Goal: Transaction & Acquisition: Purchase product/service

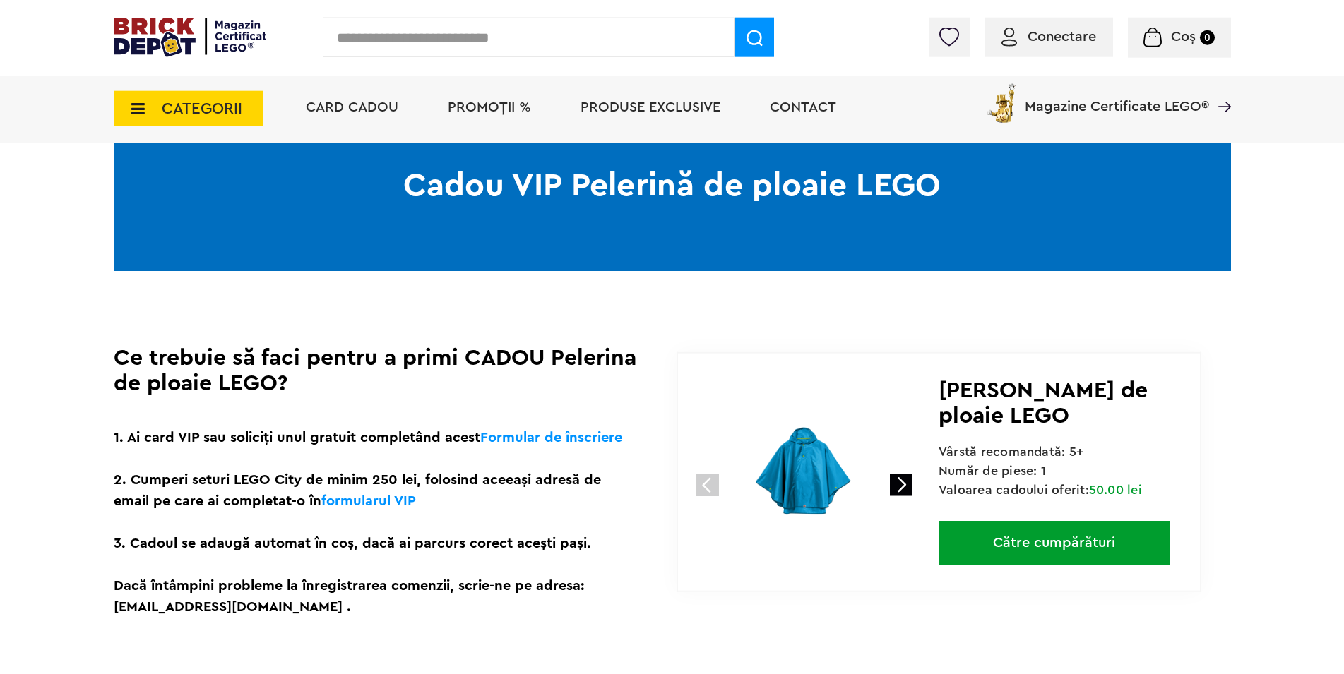
scroll to position [72, 0]
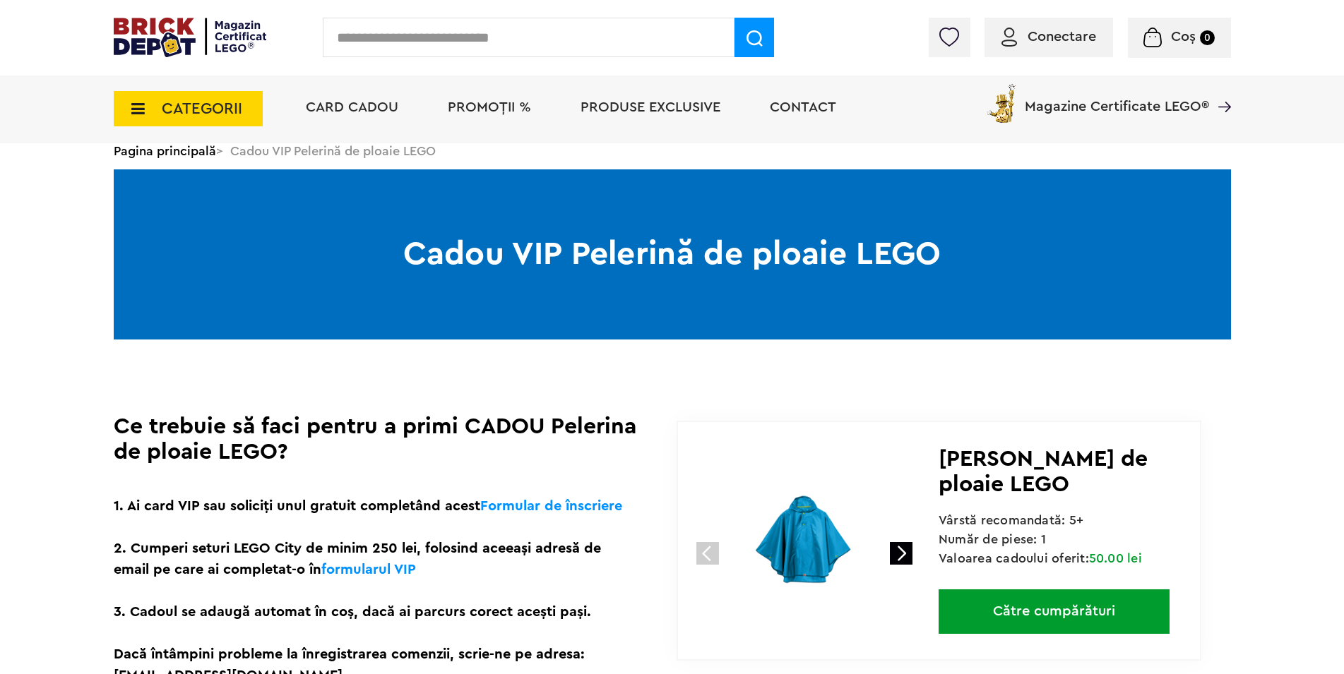
click at [1049, 611] on link "Către cumpărături" at bounding box center [1053, 612] width 231 height 44
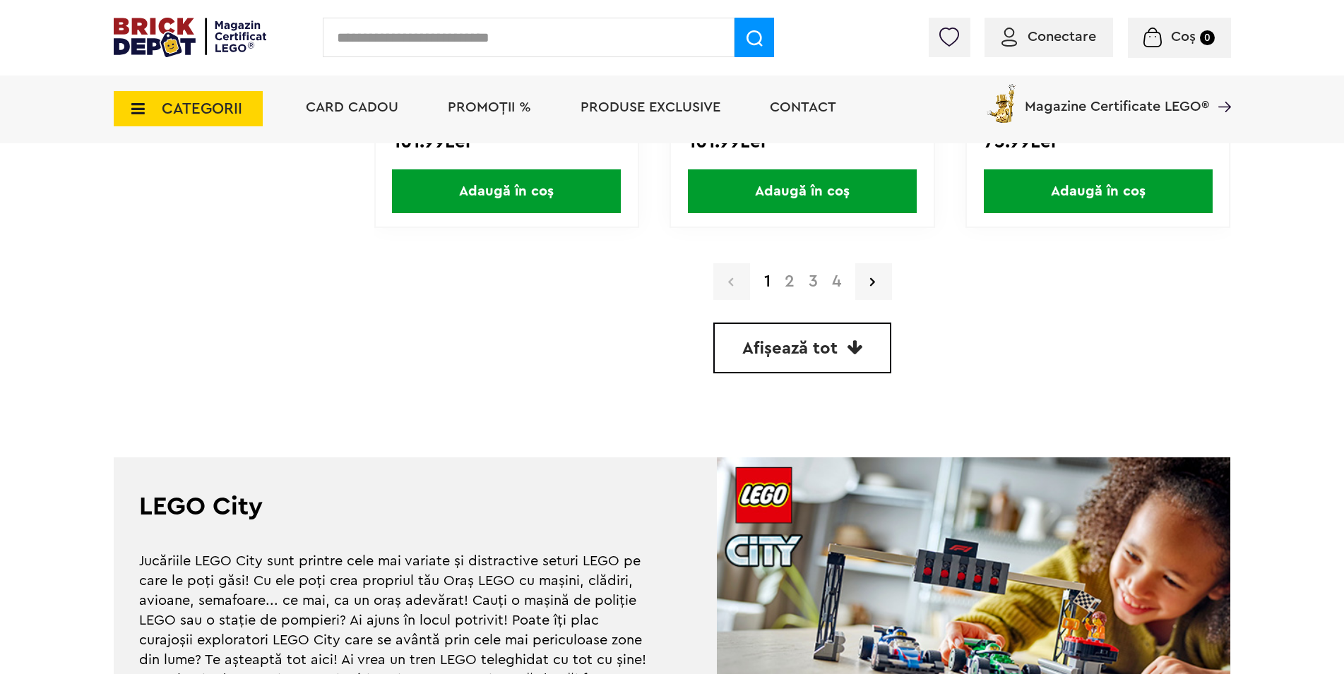
scroll to position [3817, 0]
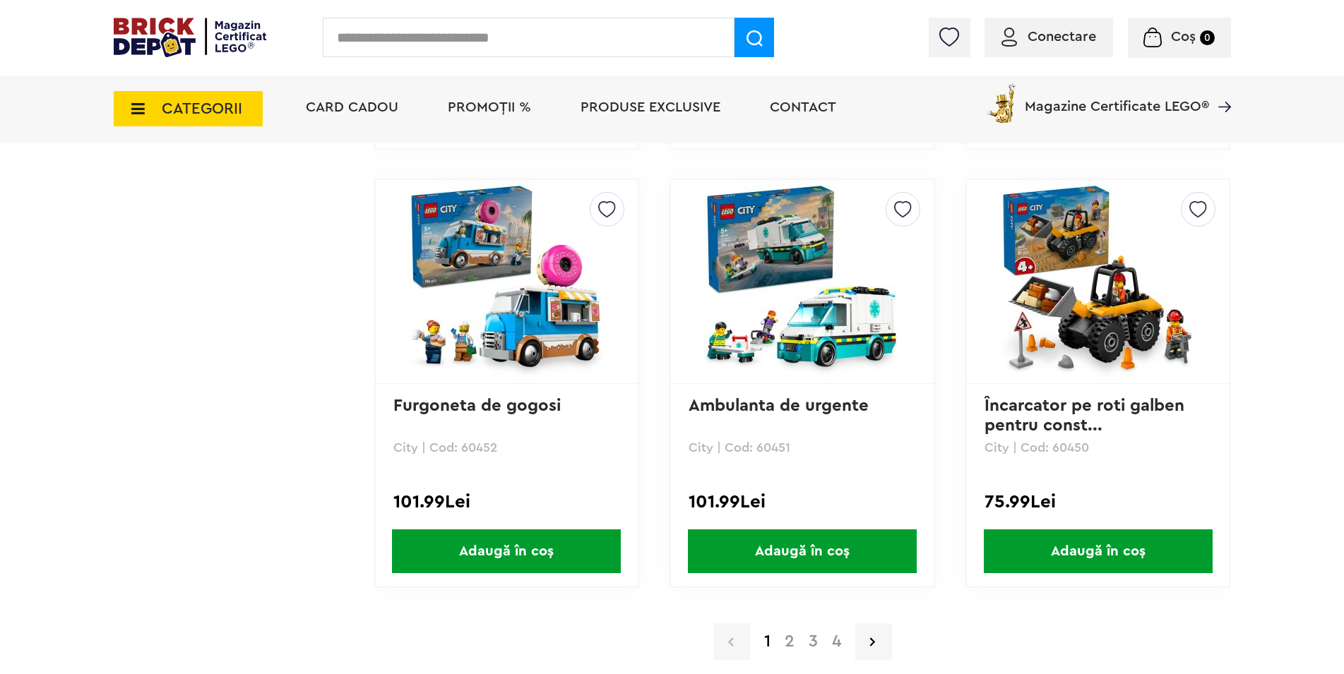
click at [790, 645] on link "2" at bounding box center [789, 641] width 24 height 17
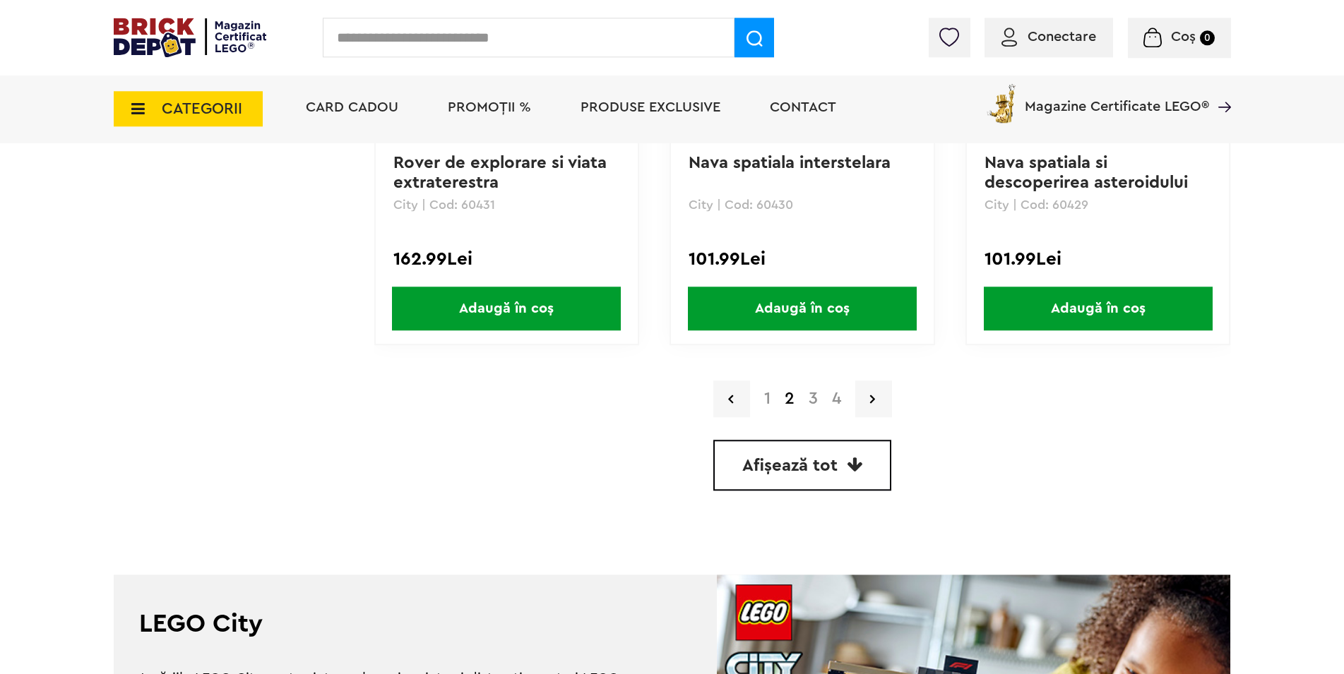
scroll to position [4033, 0]
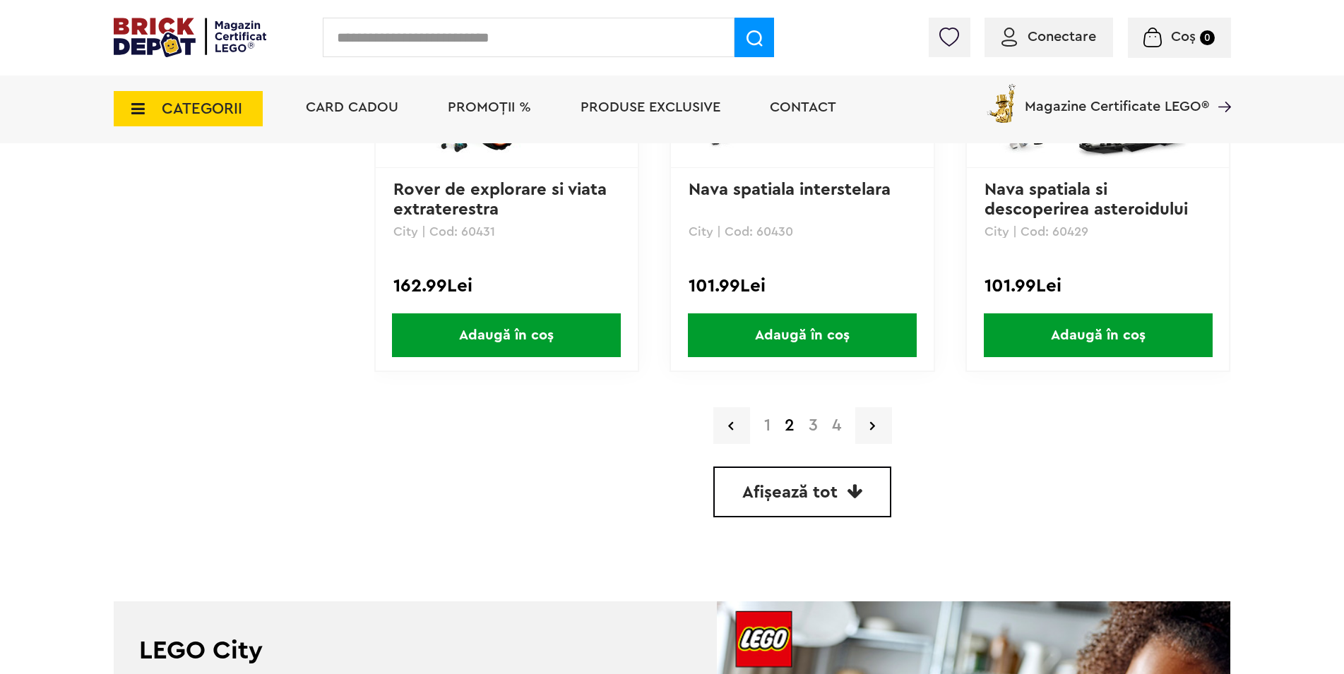
click at [814, 427] on link "3" at bounding box center [812, 425] width 23 height 17
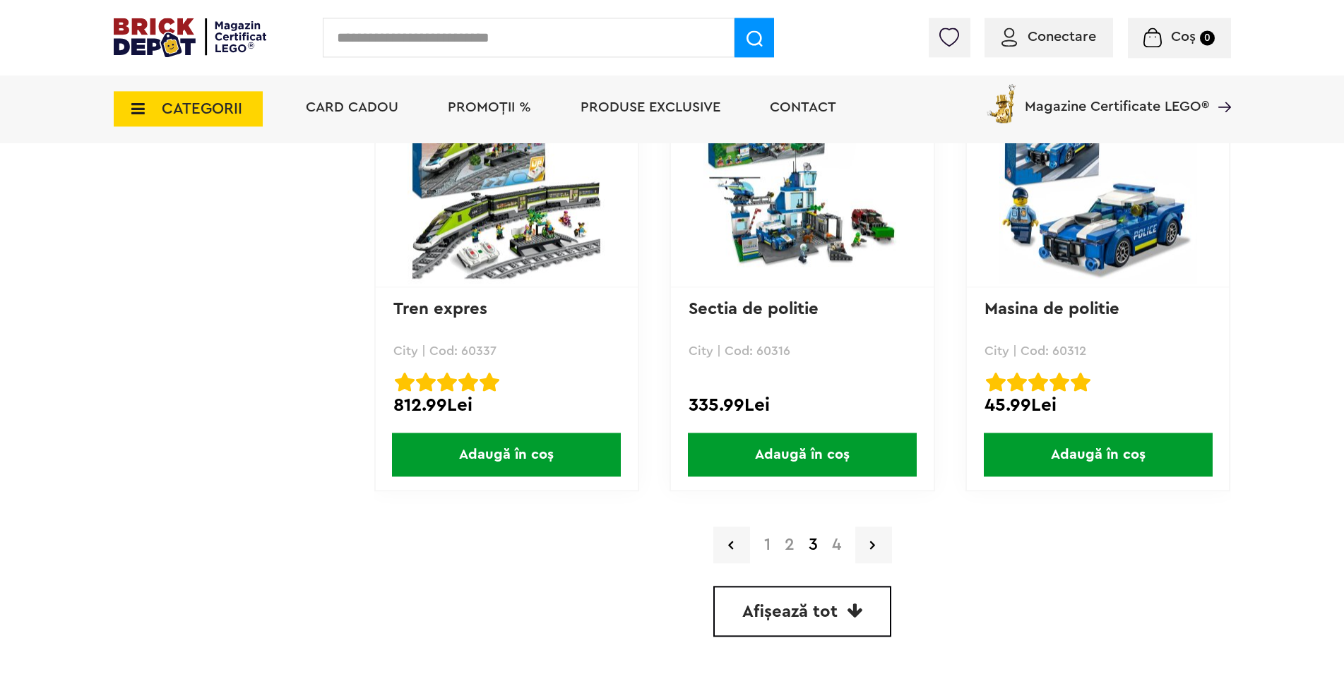
scroll to position [3889, 0]
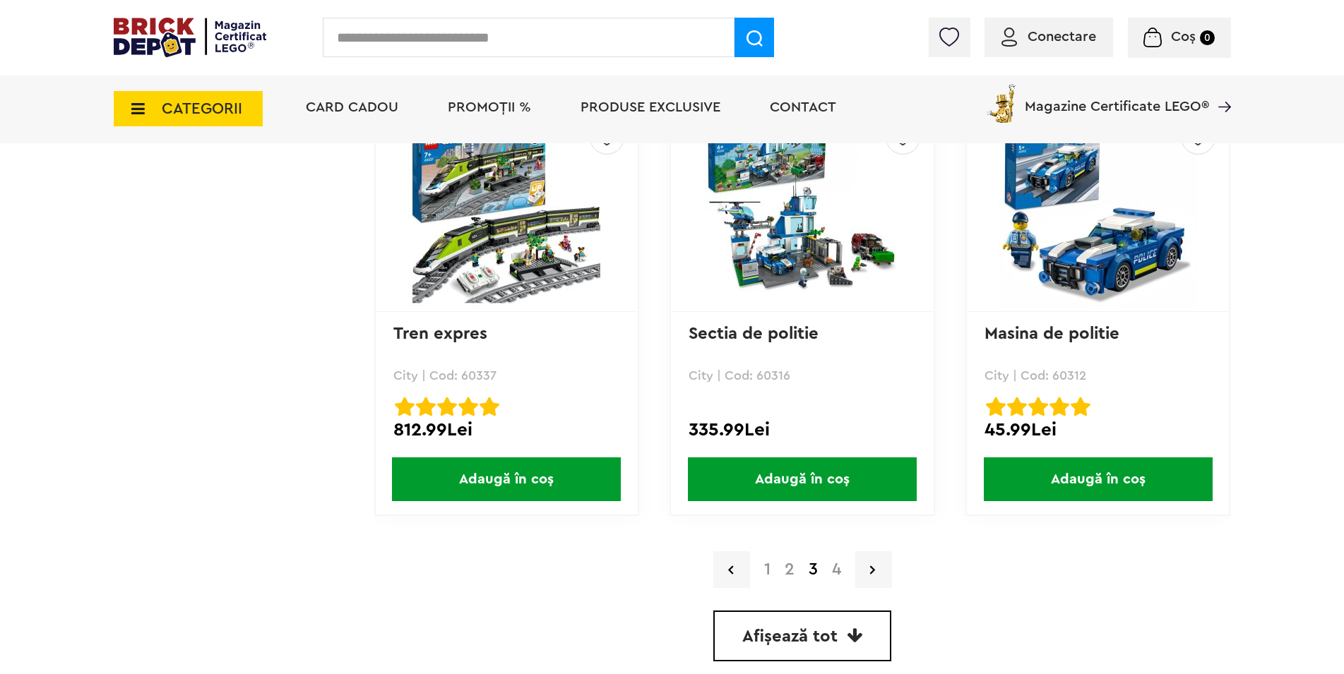
click at [838, 573] on link "4" at bounding box center [836, 569] width 23 height 17
